Goal: Task Accomplishment & Management: Use online tool/utility

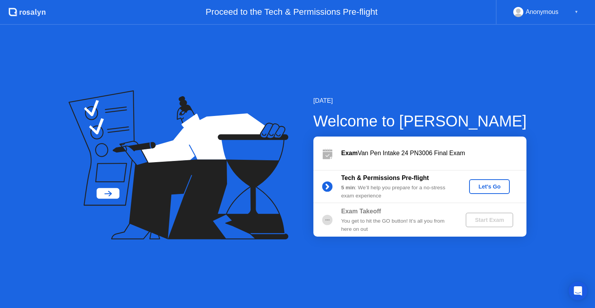
click at [494, 186] on div "Let's Go" at bounding box center [489, 186] width 34 height 6
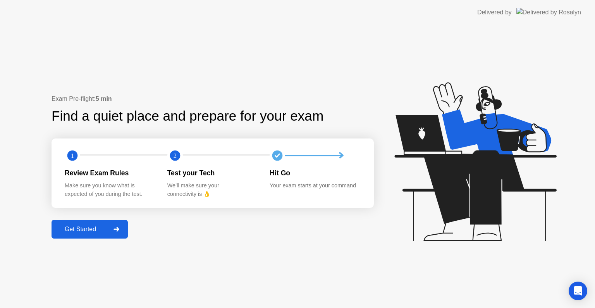
click at [102, 225] on div "Get Started" at bounding box center [80, 228] width 53 height 7
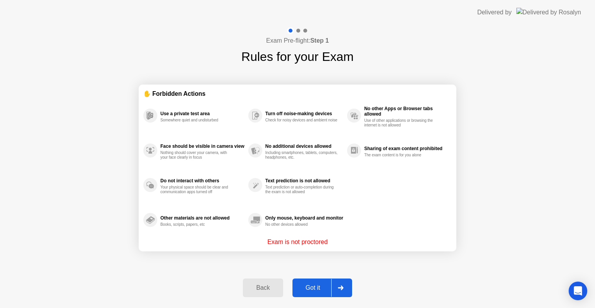
click at [317, 289] on div "Got it" at bounding box center [313, 287] width 36 height 7
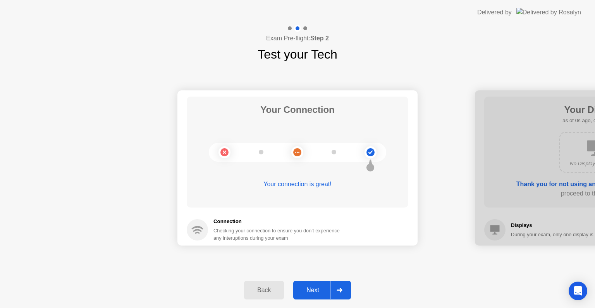
click at [317, 289] on div "Next" at bounding box center [313, 289] width 34 height 7
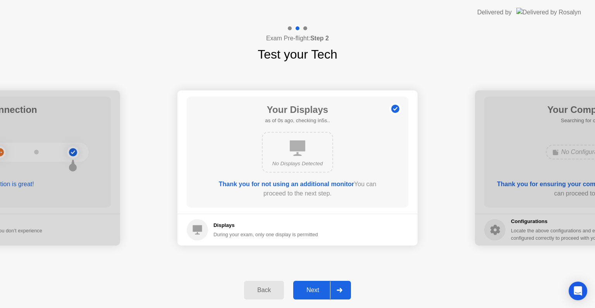
click at [317, 289] on div "Next" at bounding box center [313, 289] width 34 height 7
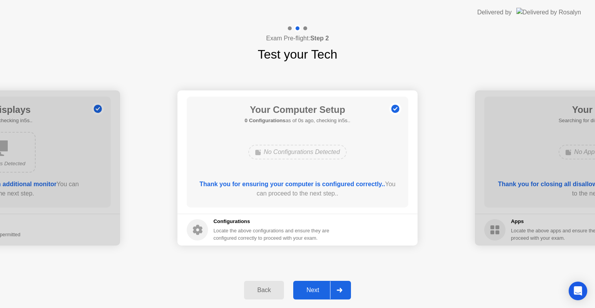
click at [317, 289] on div "Next" at bounding box center [313, 289] width 34 height 7
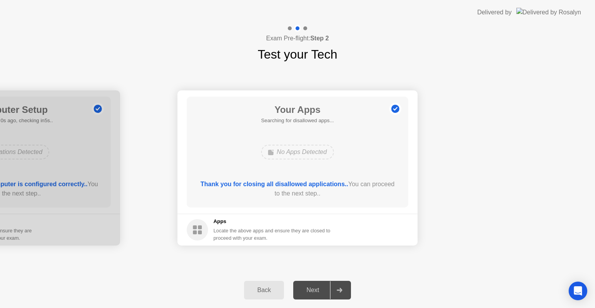
click at [317, 289] on div "Next" at bounding box center [313, 289] width 34 height 7
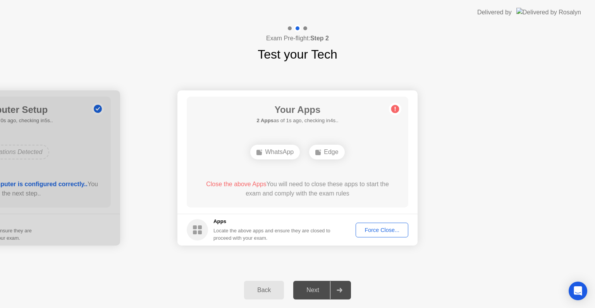
click at [379, 232] on div "Force Close..." at bounding box center [381, 230] width 47 height 6
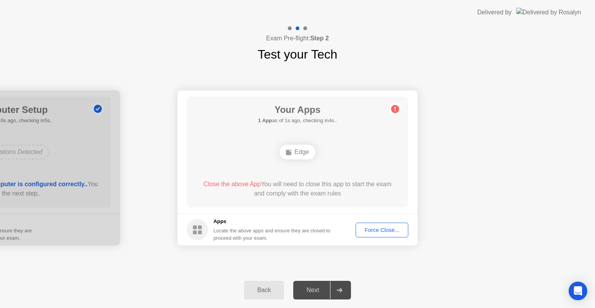
click at [400, 227] on div "Force Close..." at bounding box center [381, 230] width 47 height 6
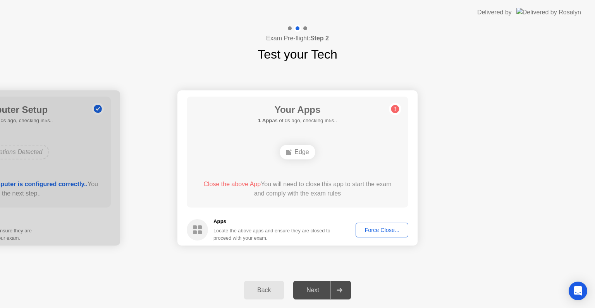
click at [382, 234] on button "Force Close..." at bounding box center [382, 229] width 53 height 15
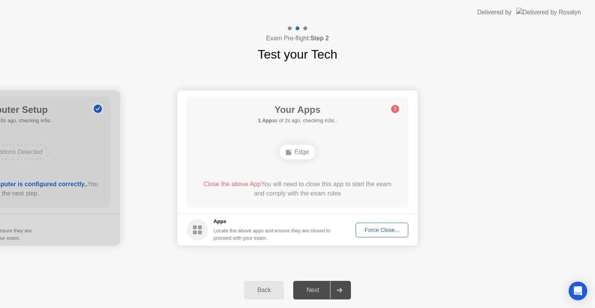
click at [378, 227] on div "Force Close..." at bounding box center [381, 230] width 47 height 6
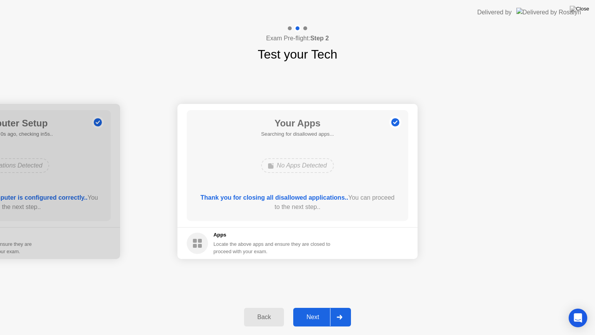
click at [308, 307] on div "Next" at bounding box center [313, 316] width 34 height 7
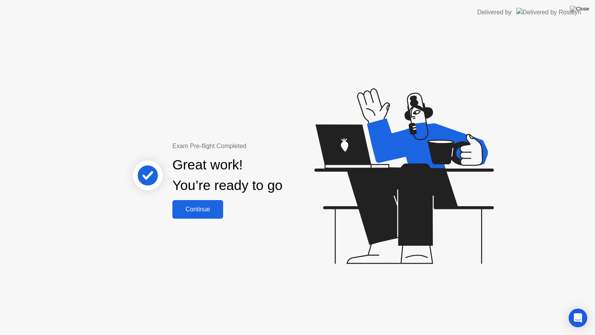
click at [209, 211] on div "Continue" at bounding box center [198, 209] width 46 height 7
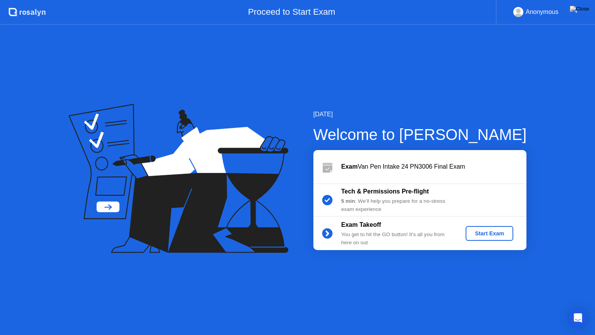
click at [481, 232] on div "Start Exam" at bounding box center [489, 233] width 41 height 6
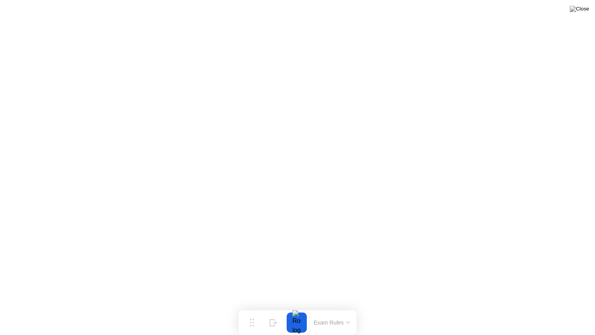
click at [333, 307] on button "Exam Rules" at bounding box center [331, 322] width 41 height 7
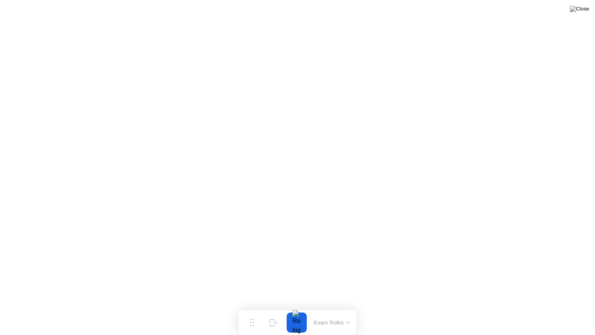
click at [579, 14] on button at bounding box center [579, 9] width 23 height 10
